Goal: Task Accomplishment & Management: Manage account settings

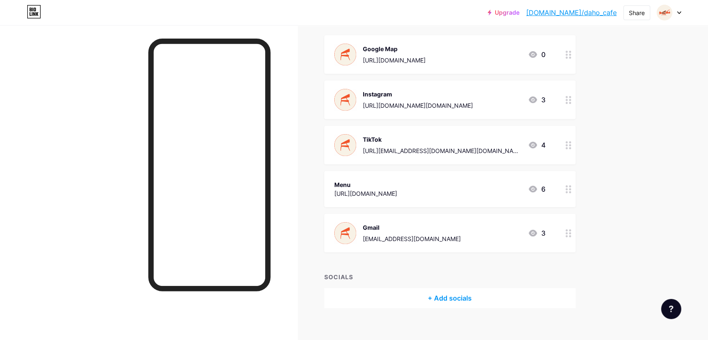
scroll to position [106, 0]
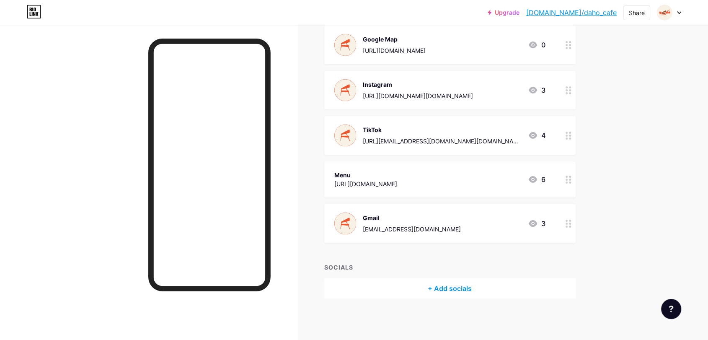
click at [572, 182] on icon at bounding box center [569, 180] width 6 height 8
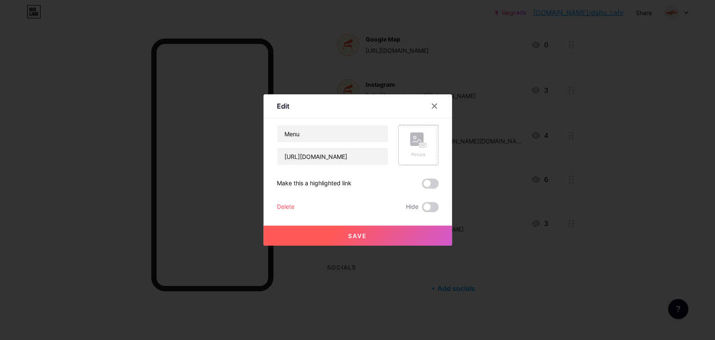
click at [425, 145] on rect at bounding box center [422, 145] width 7 height 4
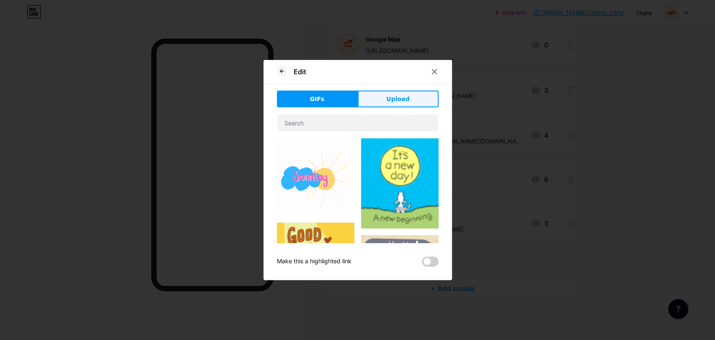
click at [388, 101] on span "Upload" at bounding box center [397, 99] width 23 height 9
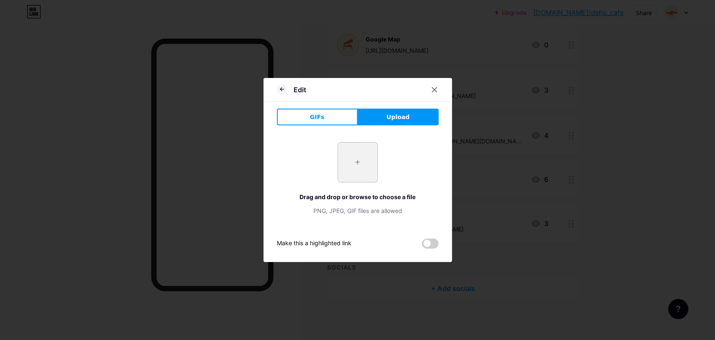
click at [358, 173] on input "file" at bounding box center [357, 161] width 39 height 39
type input "C:\fakepath\bio.link-photo.jpg"
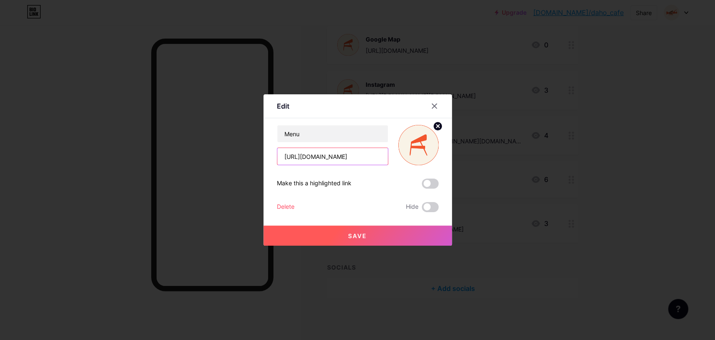
click at [347, 160] on input "[URL][DOMAIN_NAME]" at bounding box center [332, 156] width 111 height 17
click at [332, 238] on button "Save" at bounding box center [358, 235] width 189 height 20
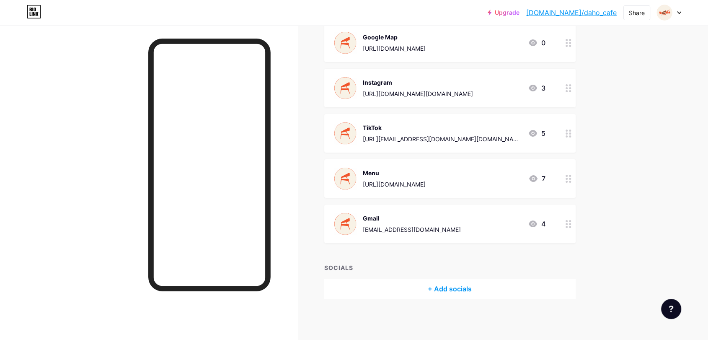
scroll to position [109, 0]
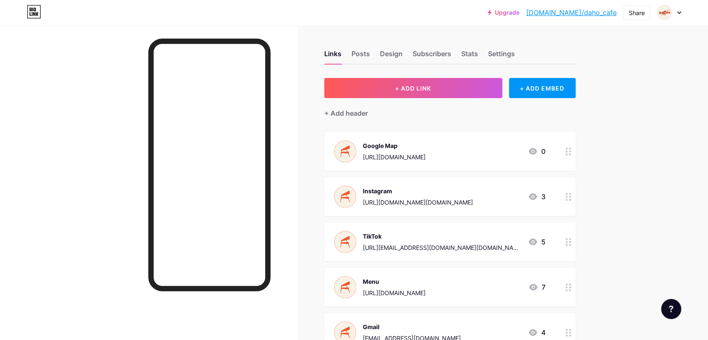
click at [600, 13] on link "[DOMAIN_NAME]/daho_cafe" at bounding box center [571, 13] width 91 height 10
click at [676, 13] on div at bounding box center [669, 12] width 24 height 15
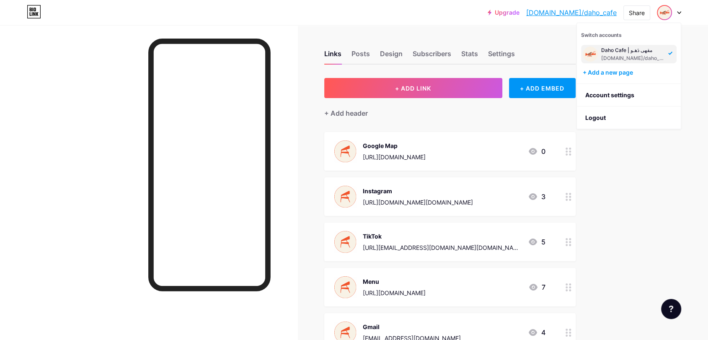
click at [676, 13] on div at bounding box center [669, 12] width 24 height 15
